Goal: Use online tool/utility: Utilize a website feature to perform a specific function

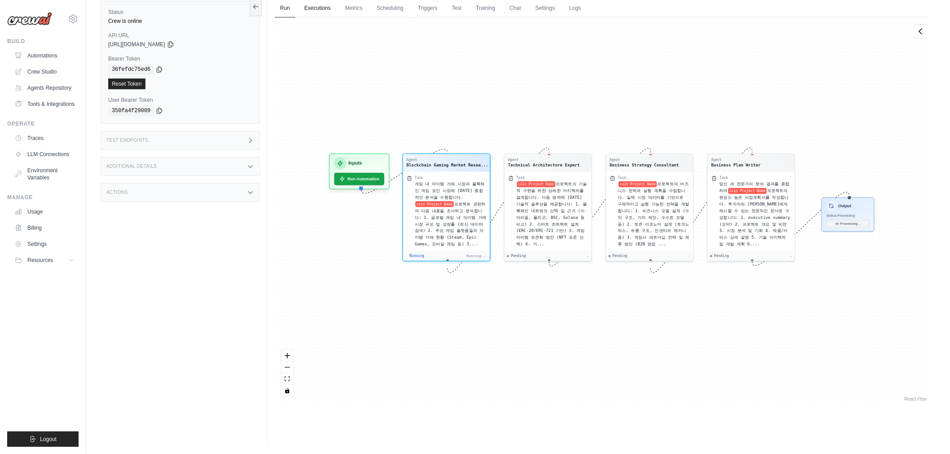
click at [310, 7] on link "Executions" at bounding box center [317, 8] width 37 height 19
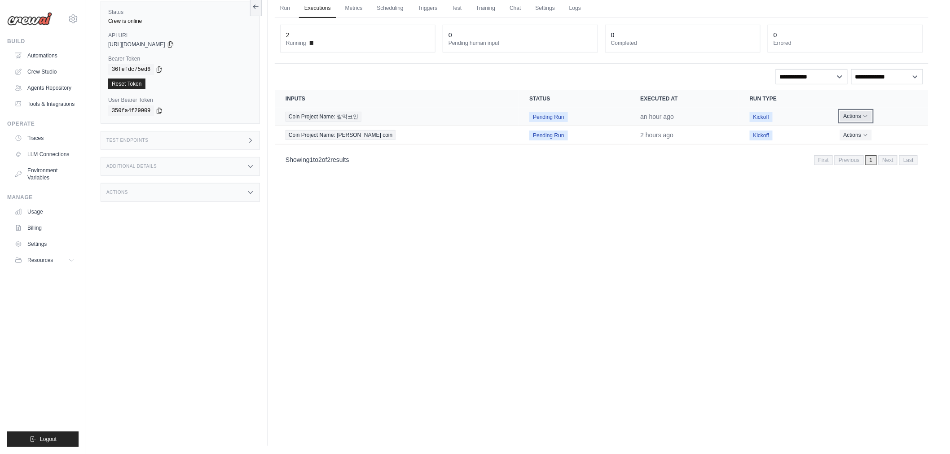
click at [863, 114] on icon "Actions for execution" at bounding box center [865, 116] width 5 height 5
click at [866, 128] on link "View Details" at bounding box center [888, 133] width 57 height 14
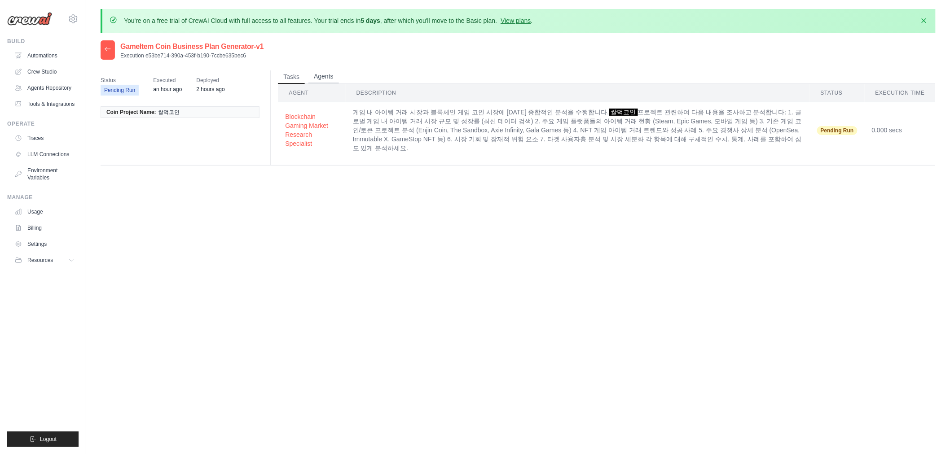
click at [332, 77] on button "Agents" at bounding box center [323, 76] width 31 height 13
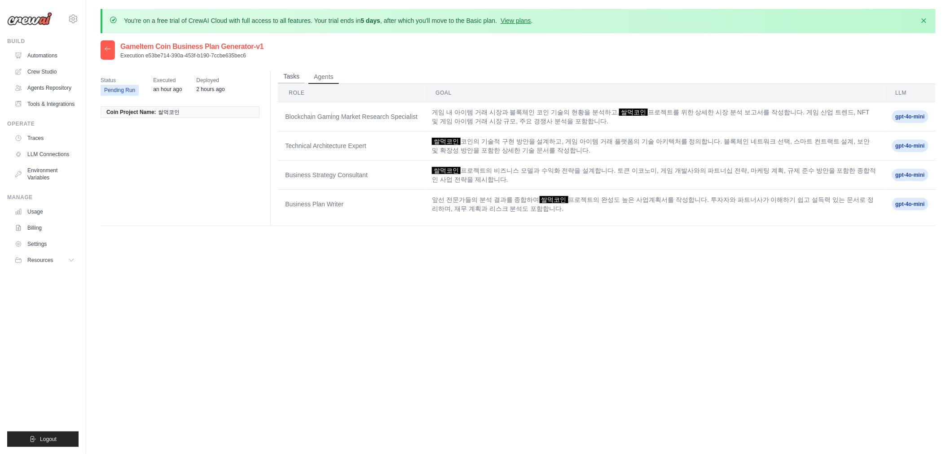
click at [288, 74] on button "Tasks" at bounding box center [291, 76] width 27 height 13
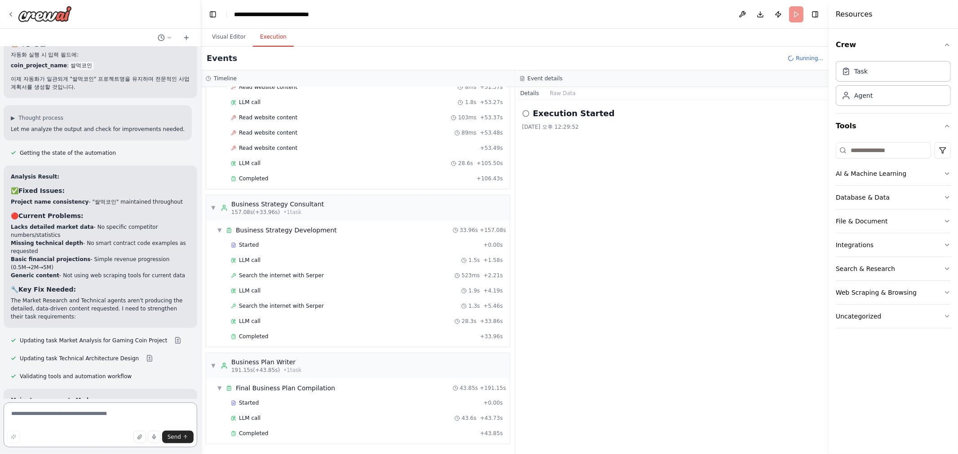
scroll to position [3666, 0]
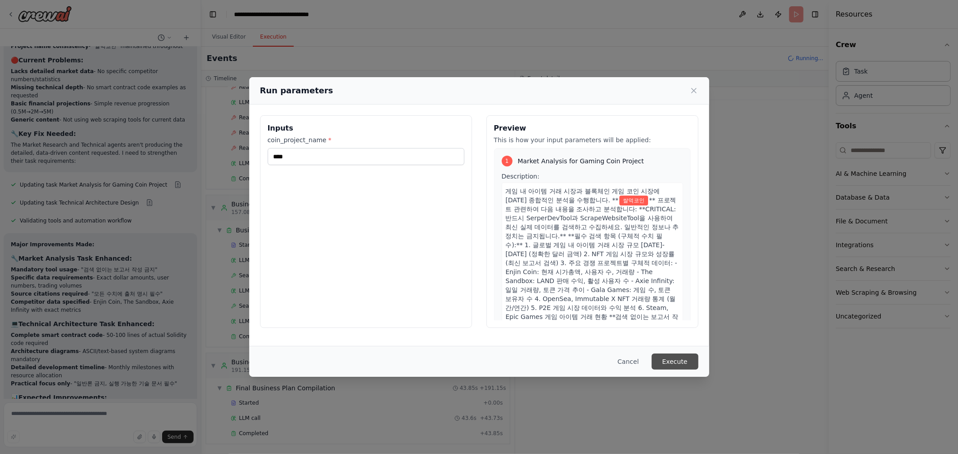
click at [681, 366] on button "Execute" at bounding box center [674, 362] width 47 height 16
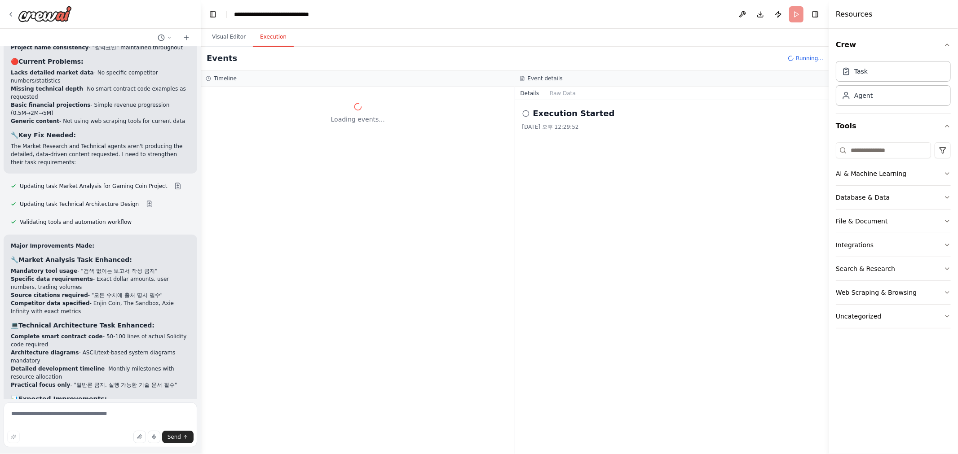
scroll to position [3593, 0]
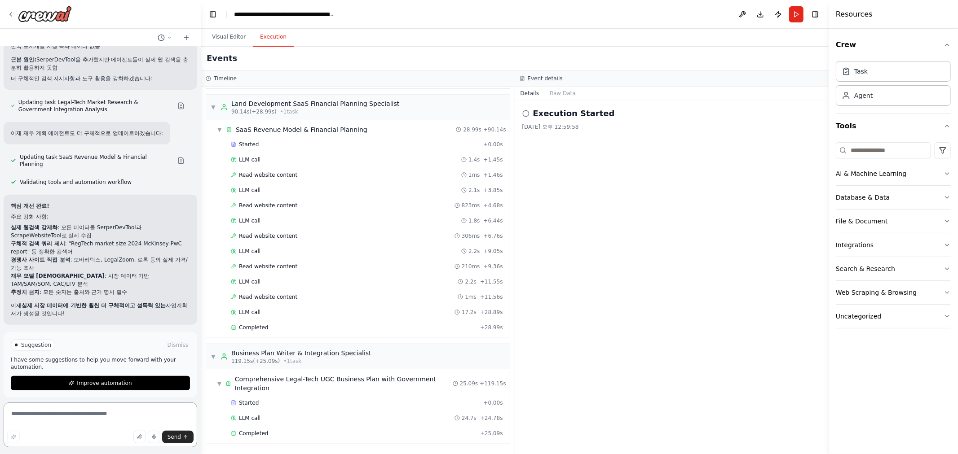
scroll to position [3157, 0]
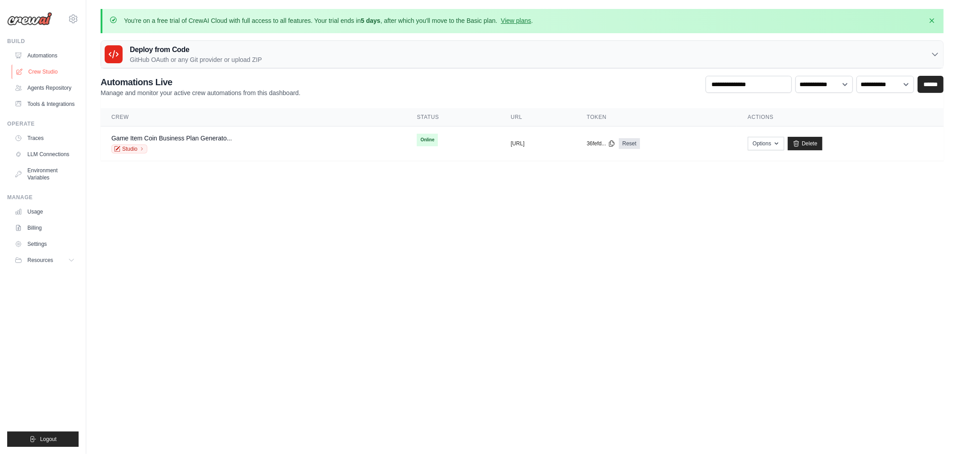
click at [42, 73] on link "Crew Studio" at bounding box center [46, 72] width 68 height 14
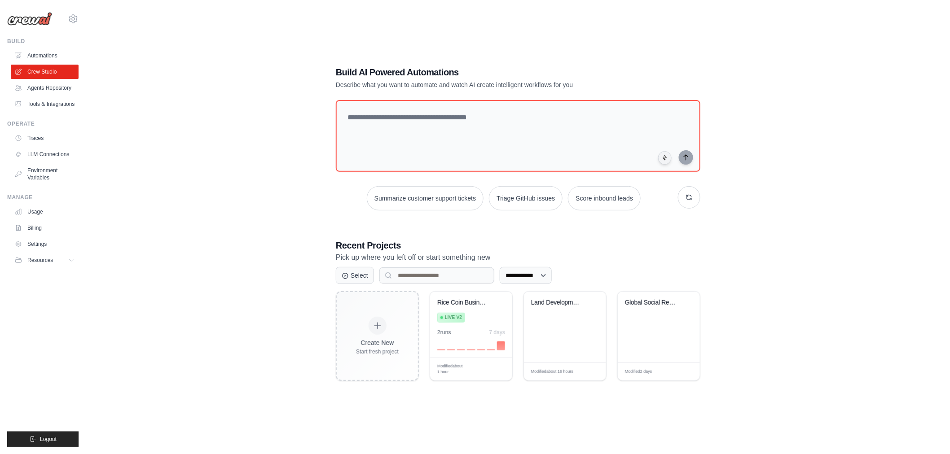
scroll to position [48, 0]
